Goal: Information Seeking & Learning: Check status

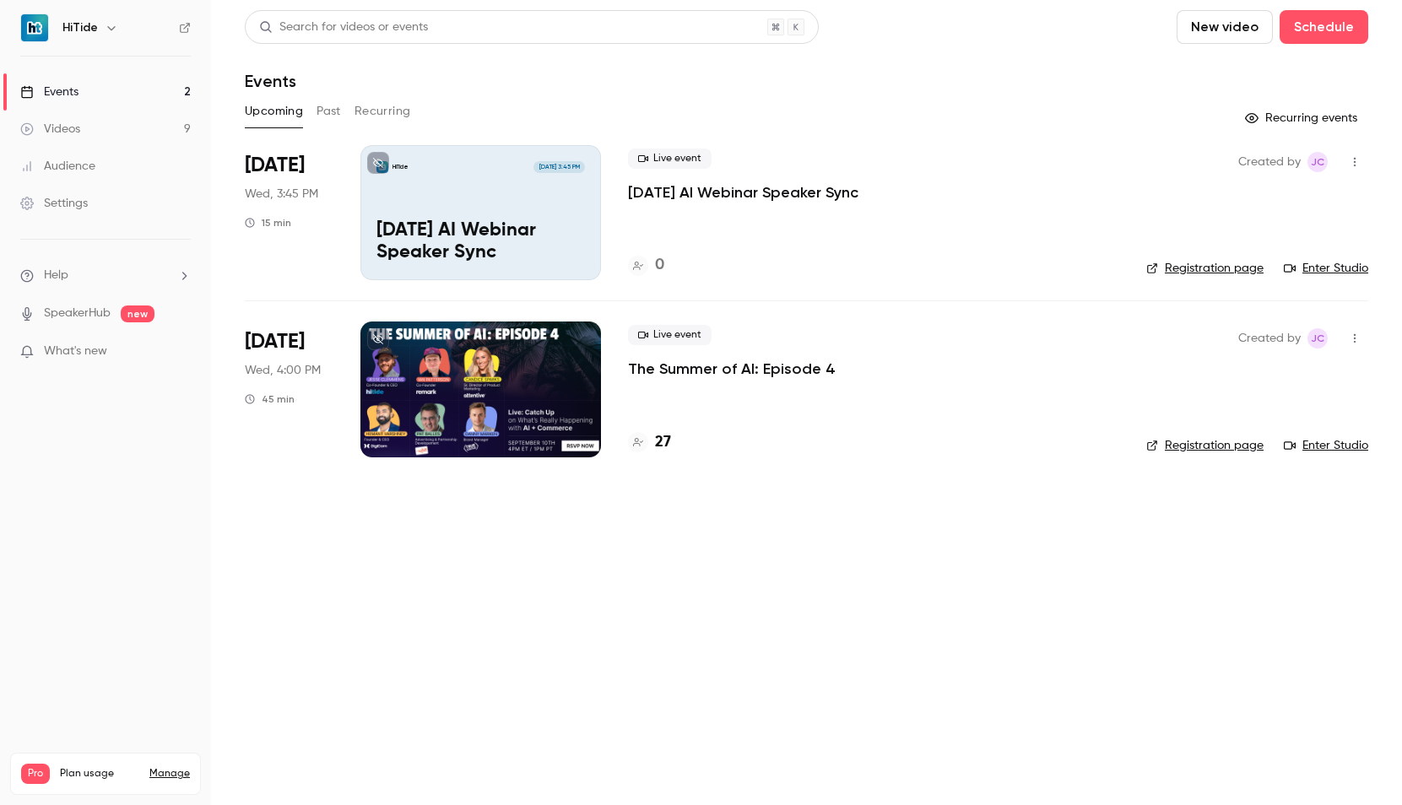
click at [744, 359] on p "The Summer of AI: Episode 4" at bounding box center [732, 369] width 208 height 20
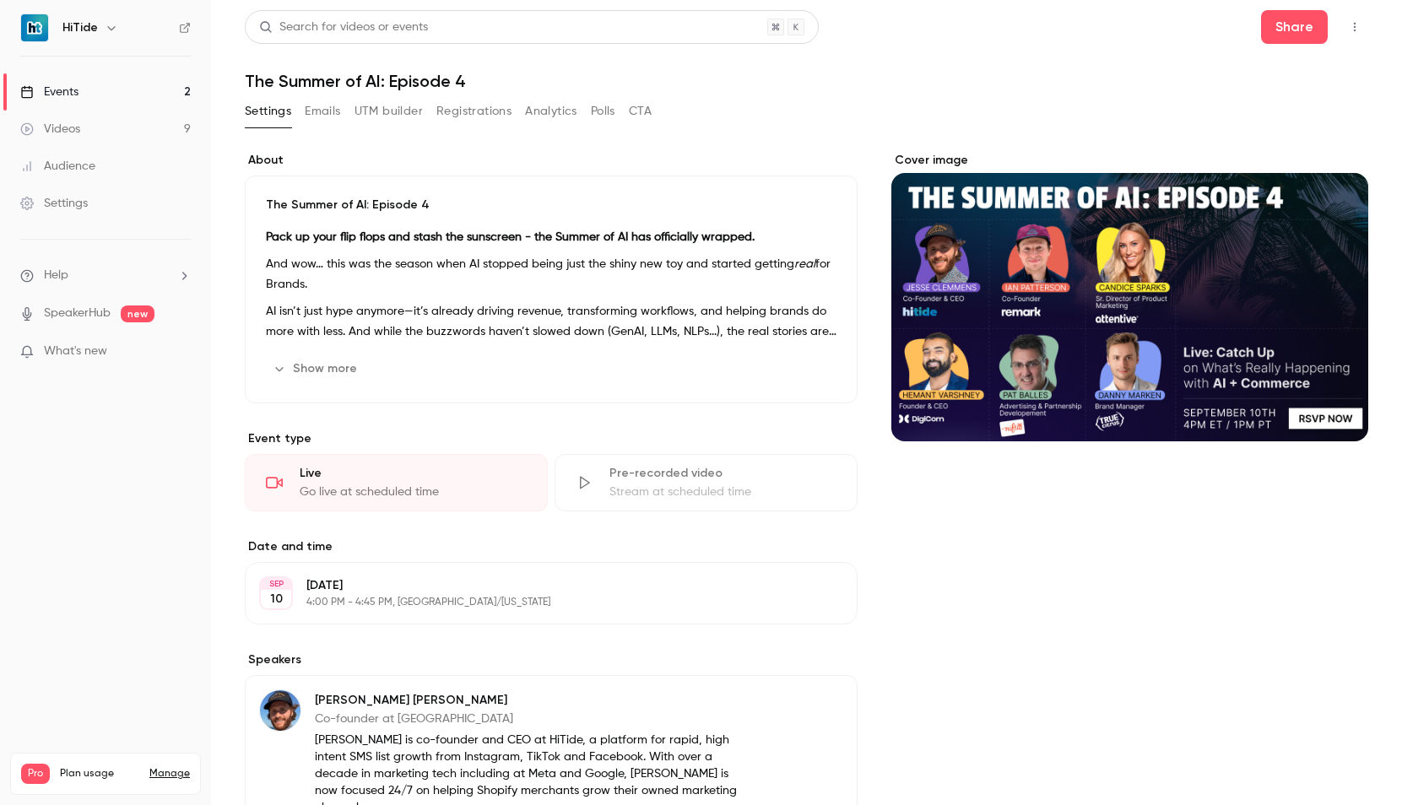
click at [496, 115] on button "Registrations" at bounding box center [473, 111] width 75 height 27
